Goal: Transaction & Acquisition: Purchase product/service

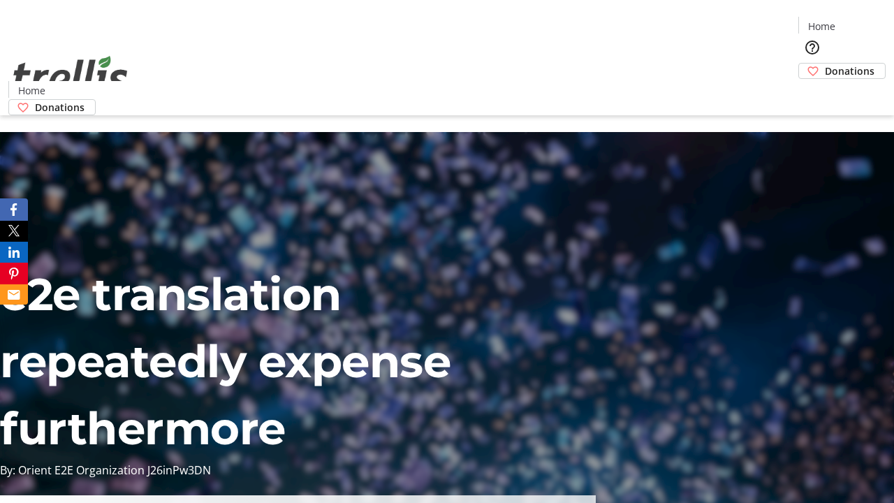
click at [824, 64] on span "Donations" at bounding box center [849, 71] width 50 height 15
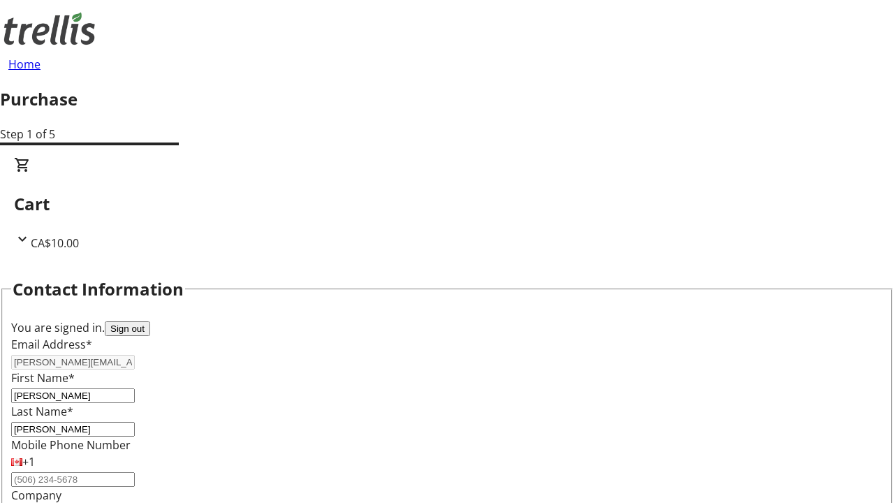
select select "CA"
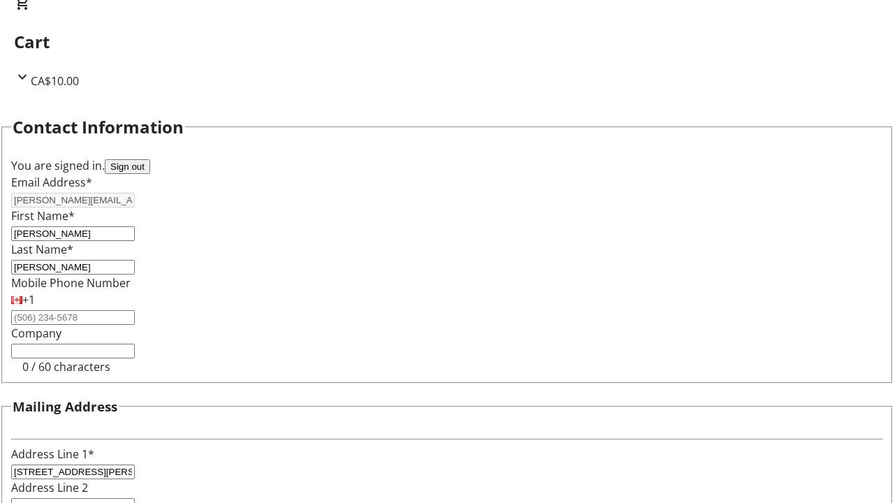
select select "BC"
type input "Kelowna"
type input "V1Y 0C2"
